Goal: Check status

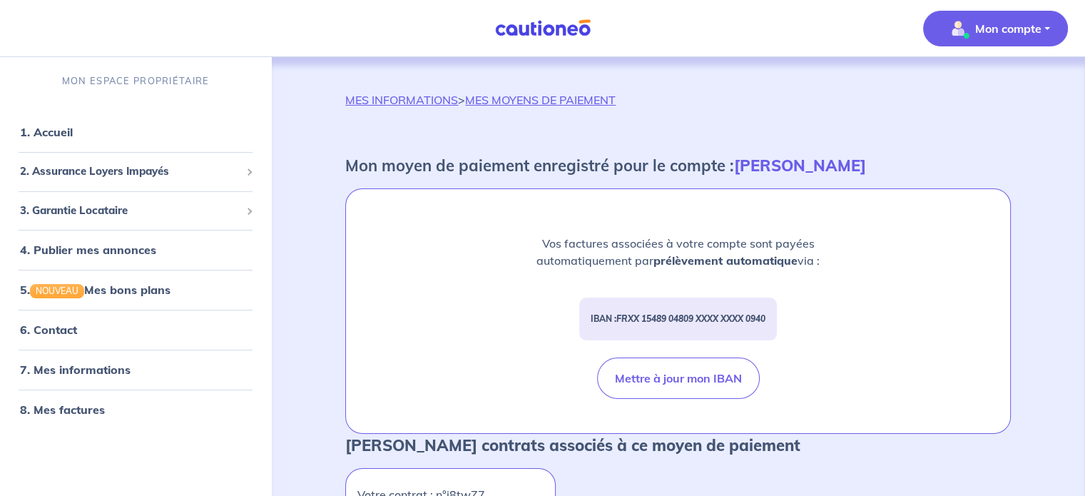
click at [476, 222] on div "Vos factures associées à votre compte sont payées automatiquement par prélèveme…" at bounding box center [678, 311] width 664 height 244
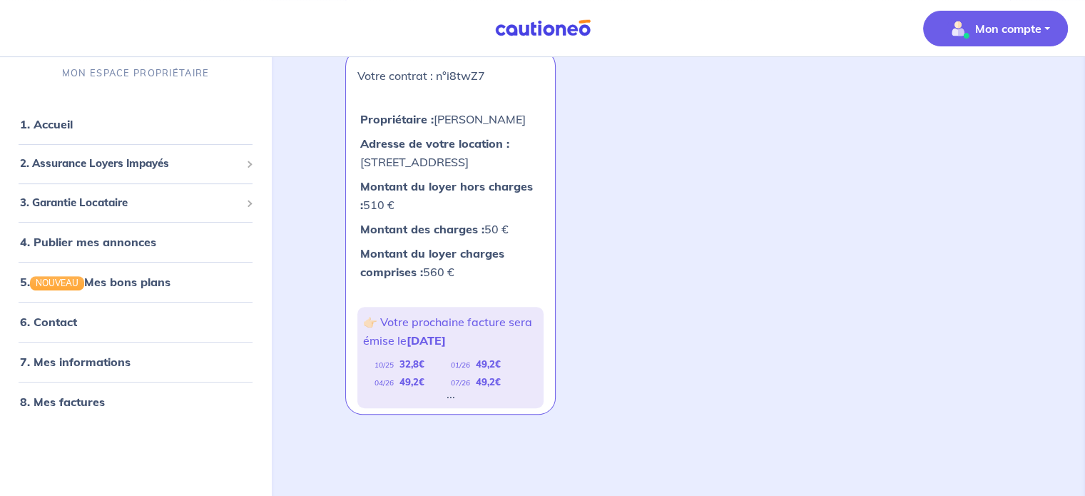
scroll to position [428, 0]
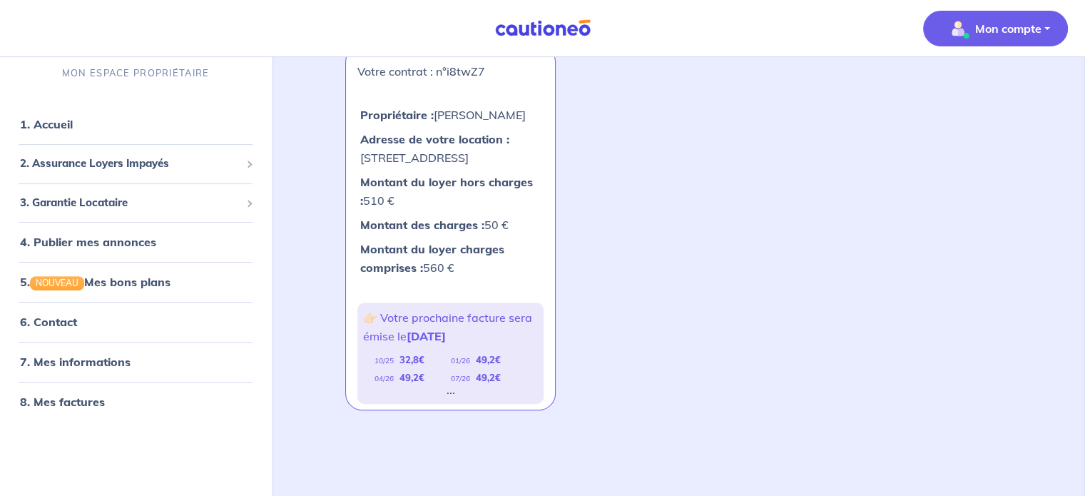
click at [656, 354] on div "Votre contrat : n°i8twZ7 Propriétaire : [PERSON_NAME] Adresse de votre location…" at bounding box center [678, 236] width 682 height 382
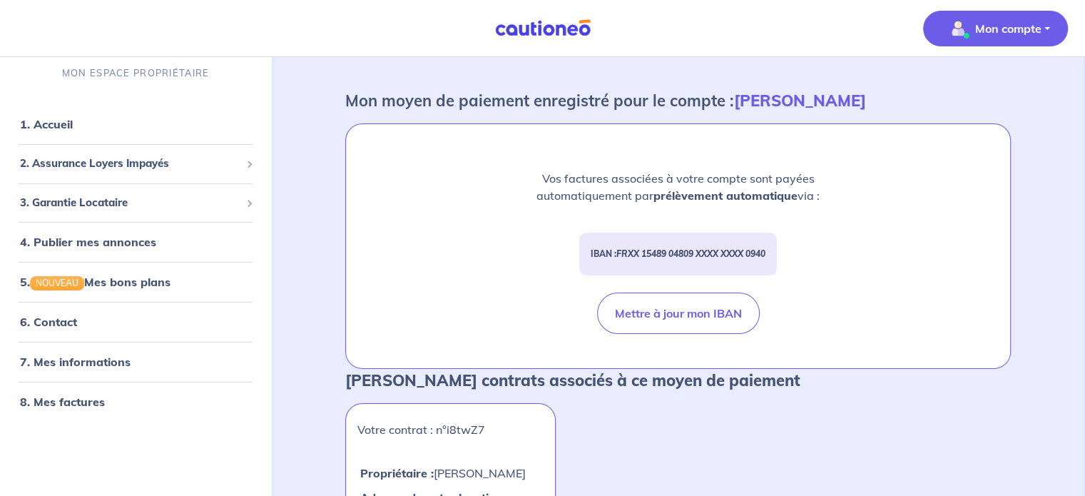
scroll to position [0, 0]
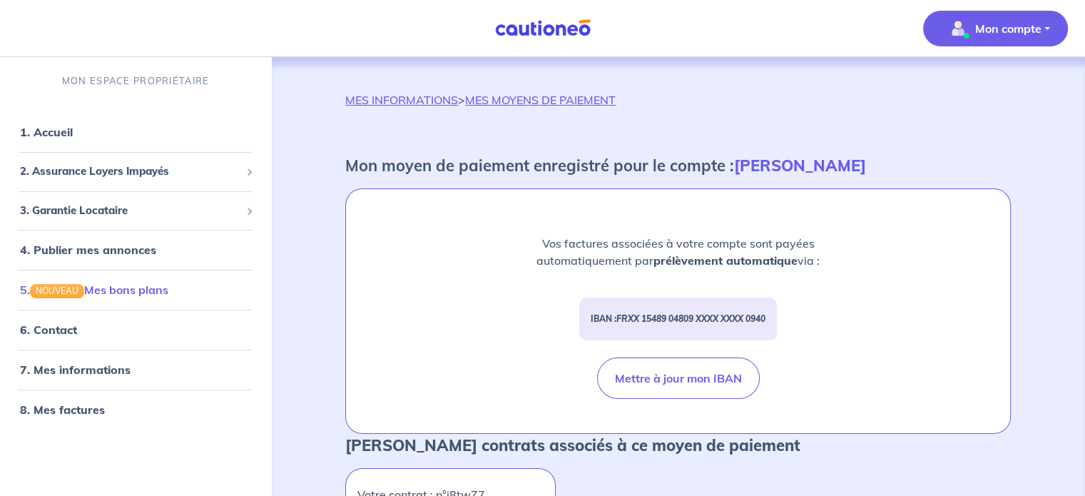
click at [138, 284] on link "5. NOUVEAU Mes bons plans" at bounding box center [94, 289] width 148 height 14
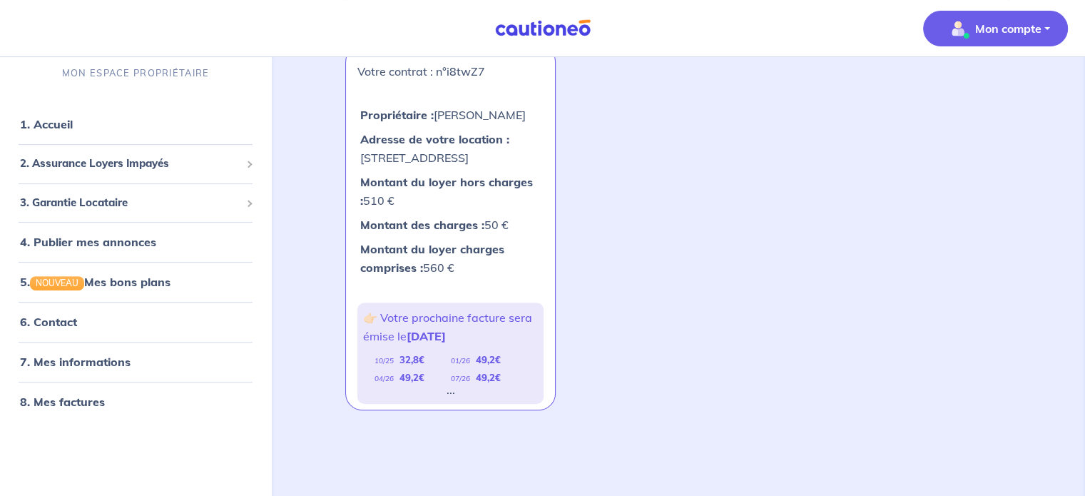
click at [662, 319] on div "Votre contrat : n°i8twZ7 Propriétaire : [PERSON_NAME] Adresse de votre location…" at bounding box center [678, 236] width 682 height 382
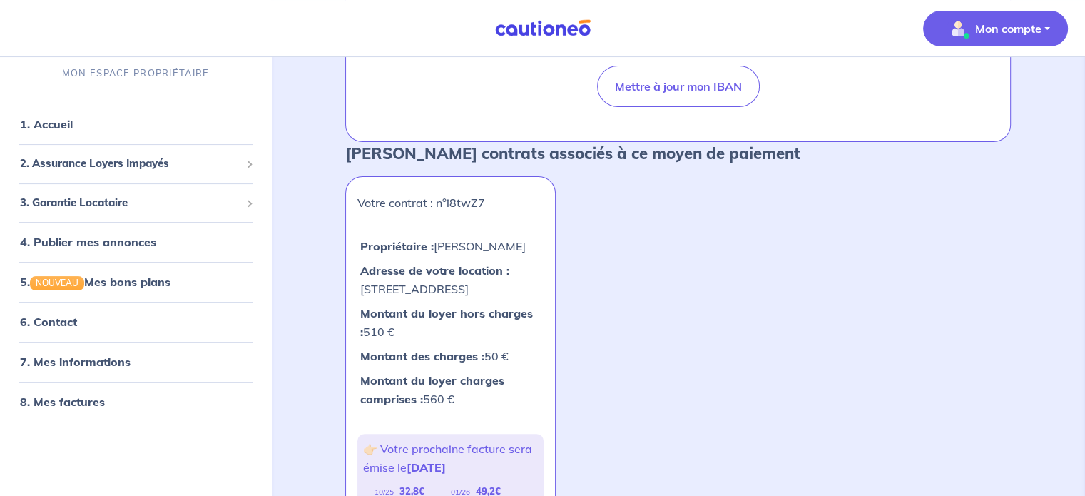
scroll to position [285, 0]
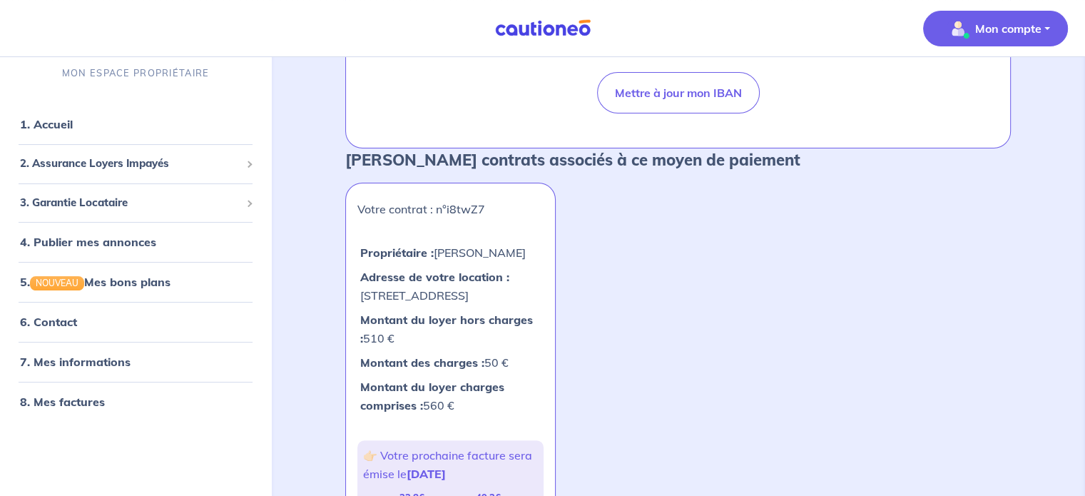
click at [665, 279] on div "Votre contrat : n°i8twZ7 Propriétaire : [PERSON_NAME] Adresse de votre location…" at bounding box center [678, 374] width 682 height 382
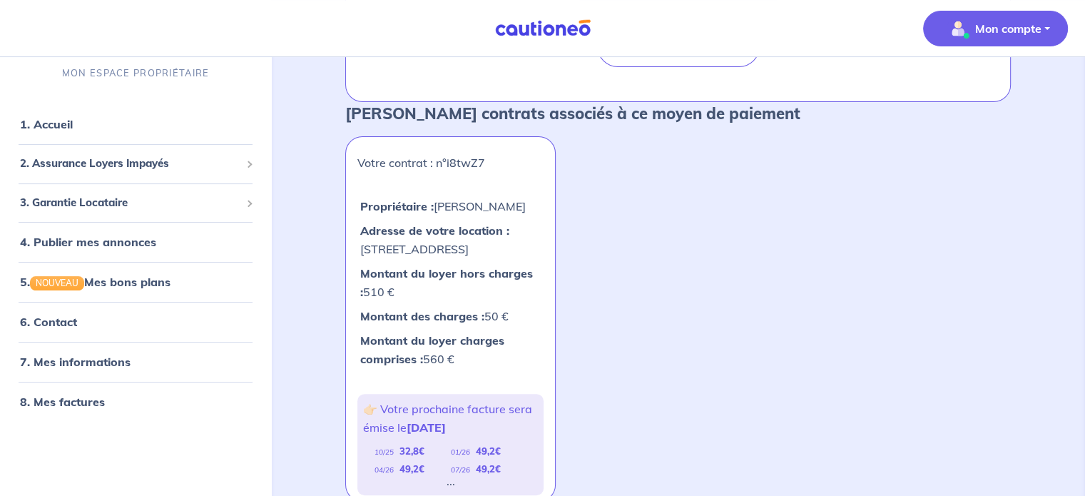
scroll to position [357, 0]
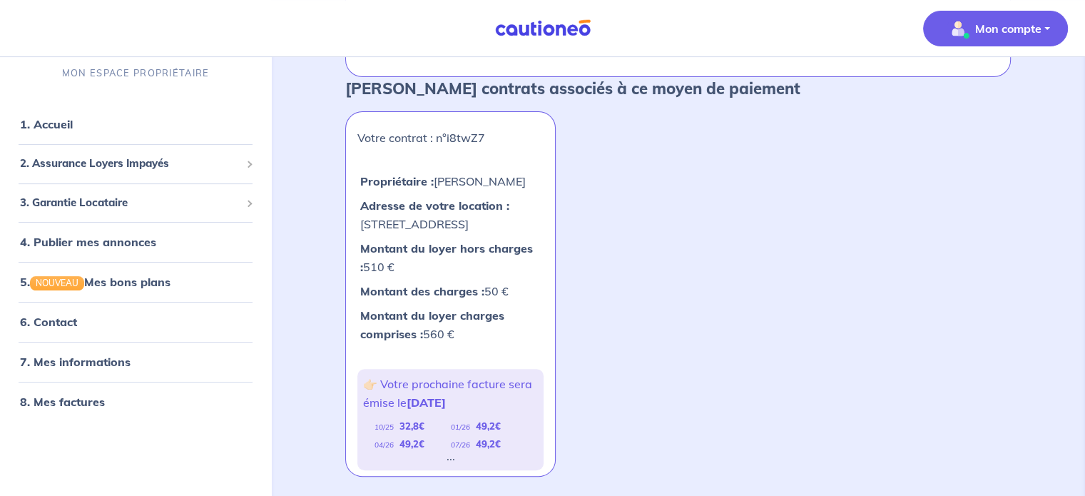
click at [816, 289] on div "Votre contrat : n°i8twZ7 Propriétaire : [PERSON_NAME] Adresse de votre location…" at bounding box center [678, 302] width 682 height 382
click at [588, 273] on div "Votre contrat : n°i8twZ7 Propriétaire : [PERSON_NAME] Adresse de votre location…" at bounding box center [678, 302] width 682 height 382
